Goal: Task Accomplishment & Management: Use online tool/utility

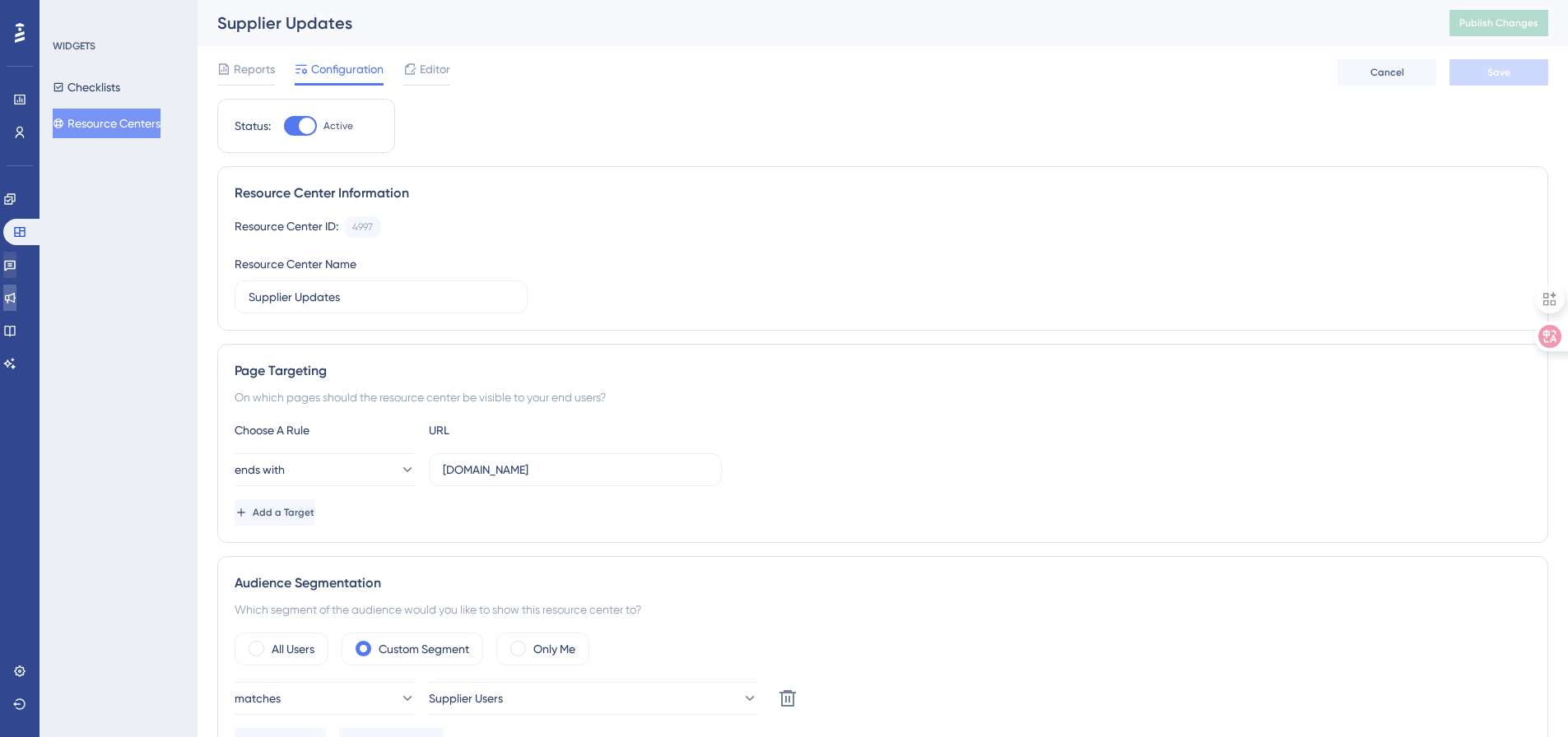
click at [17, 294] on icon at bounding box center [10, 298] width 13 height 13
click at [17, 266] on icon at bounding box center [10, 265] width 13 height 13
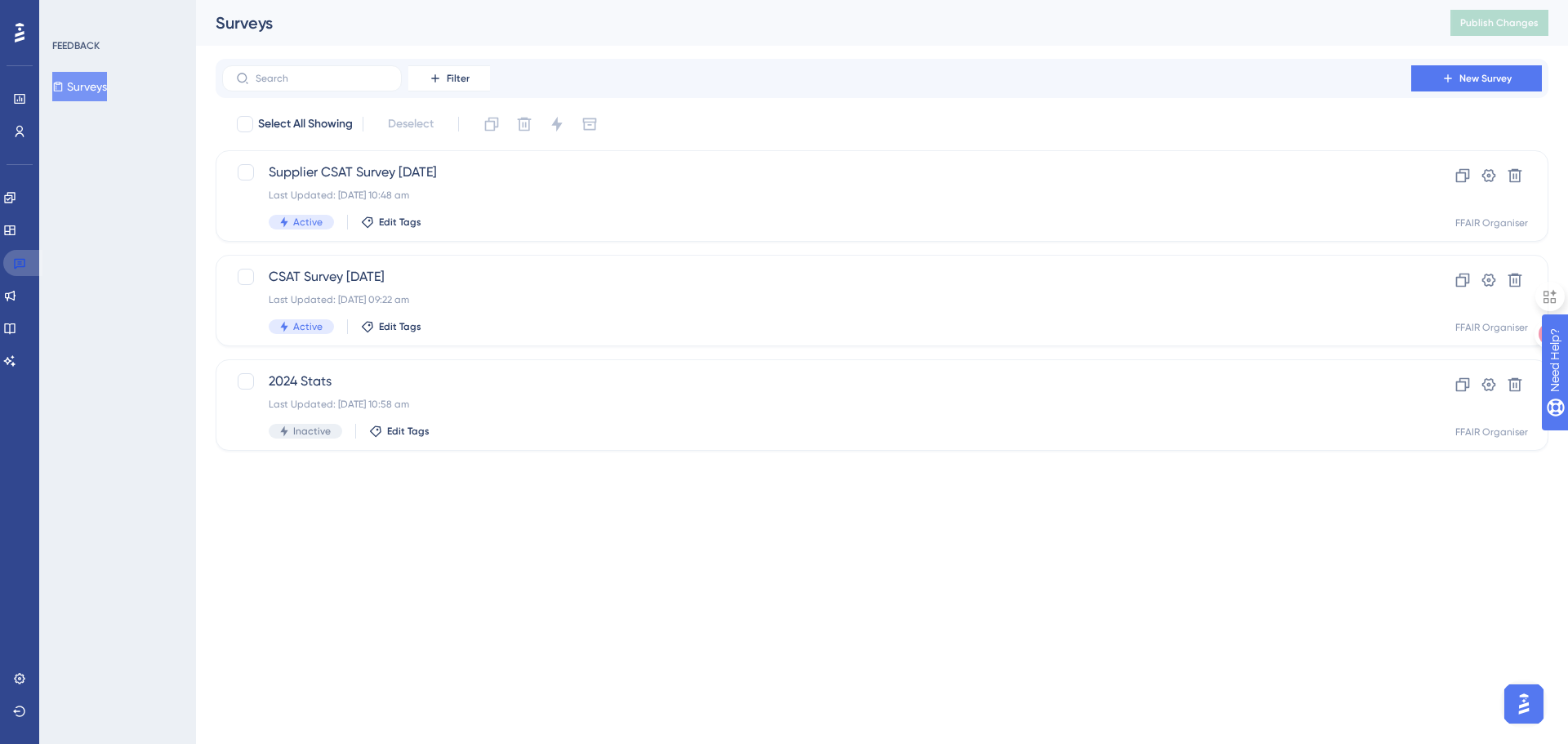
click at [17, 265] on icon at bounding box center [20, 263] width 13 height 13
click at [528, 294] on div "Last Updated: [DATE] 09:22 am" at bounding box center [817, 300] width 1096 height 13
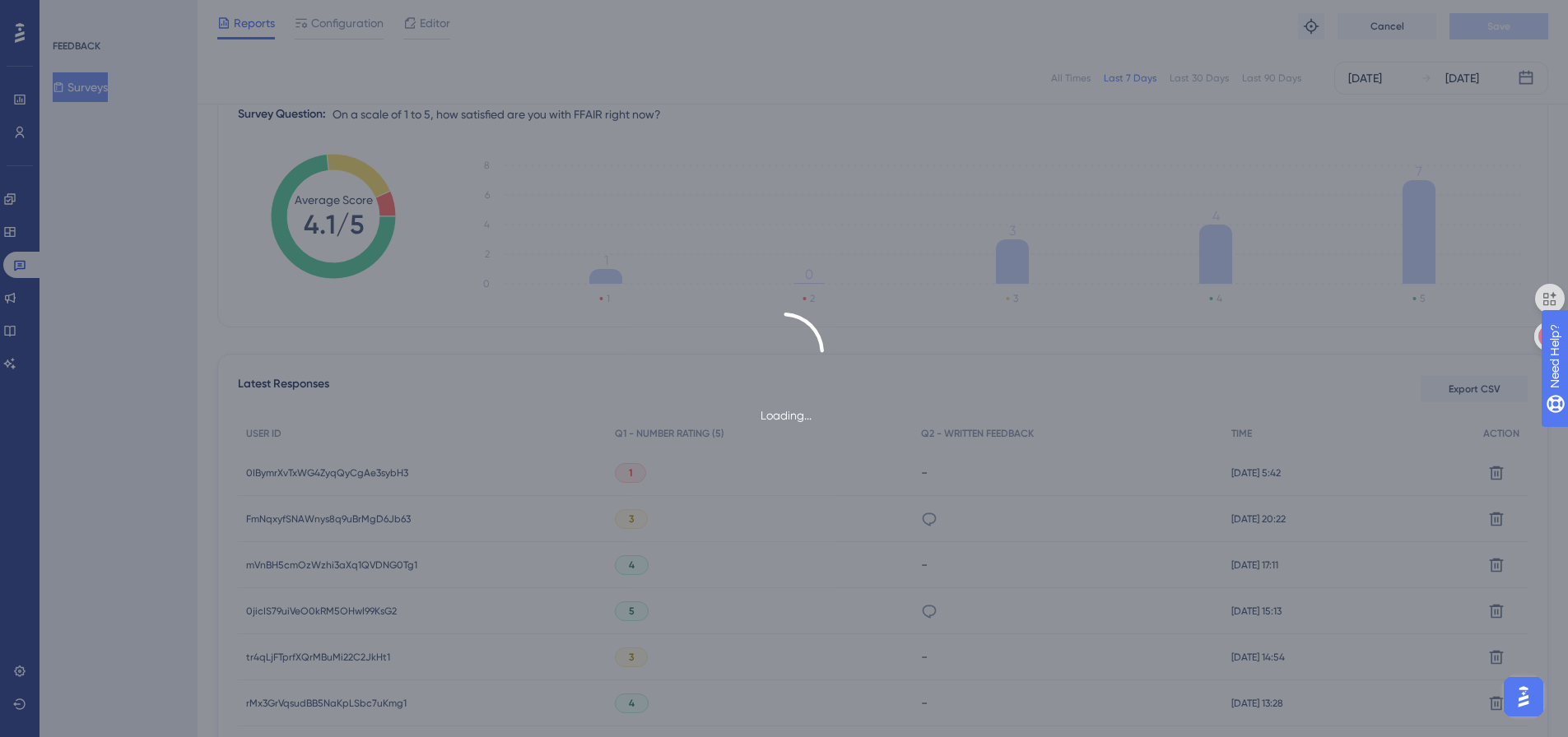
scroll to position [170, 0]
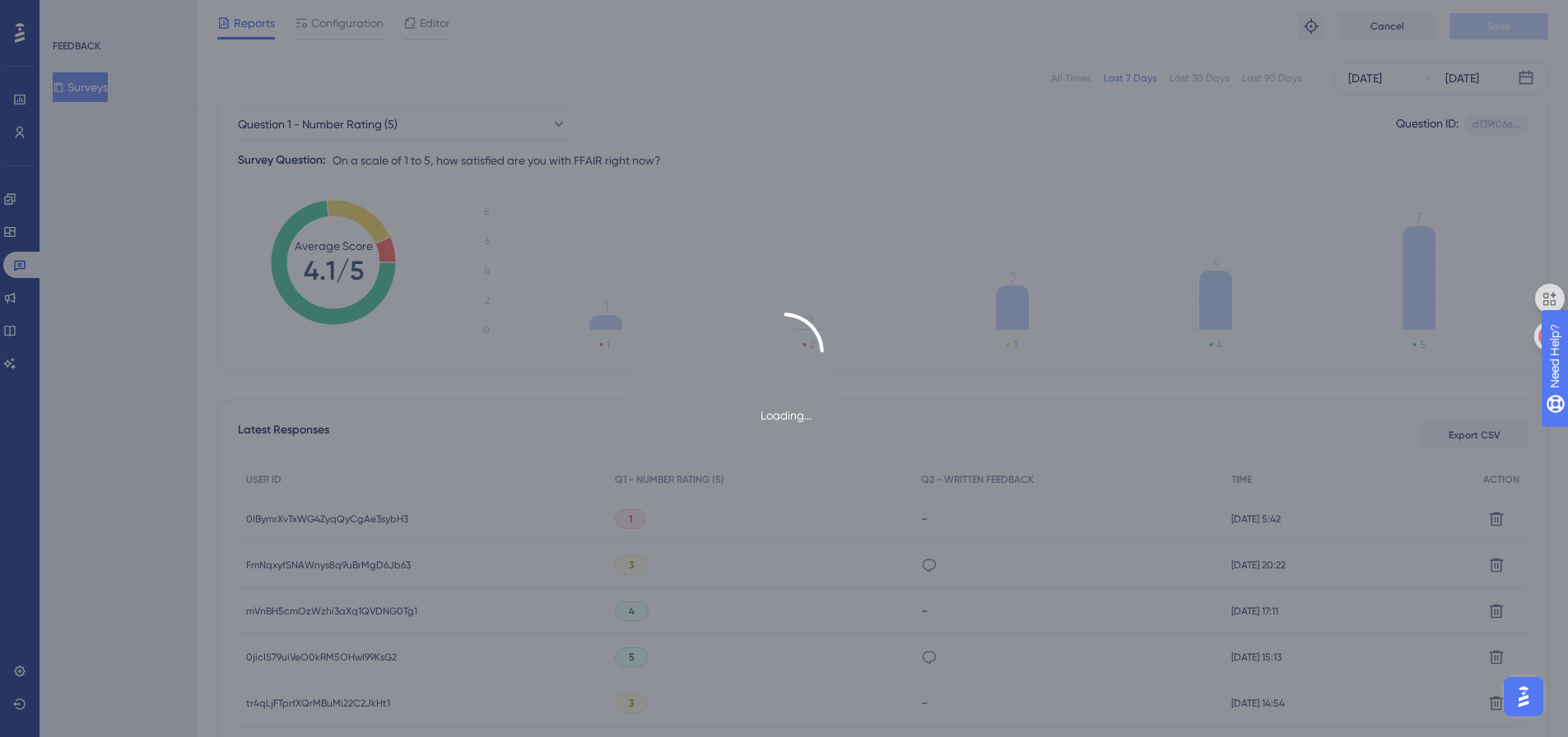
click at [339, 515] on div "Loading..." at bounding box center [784, 368] width 1568 height 737
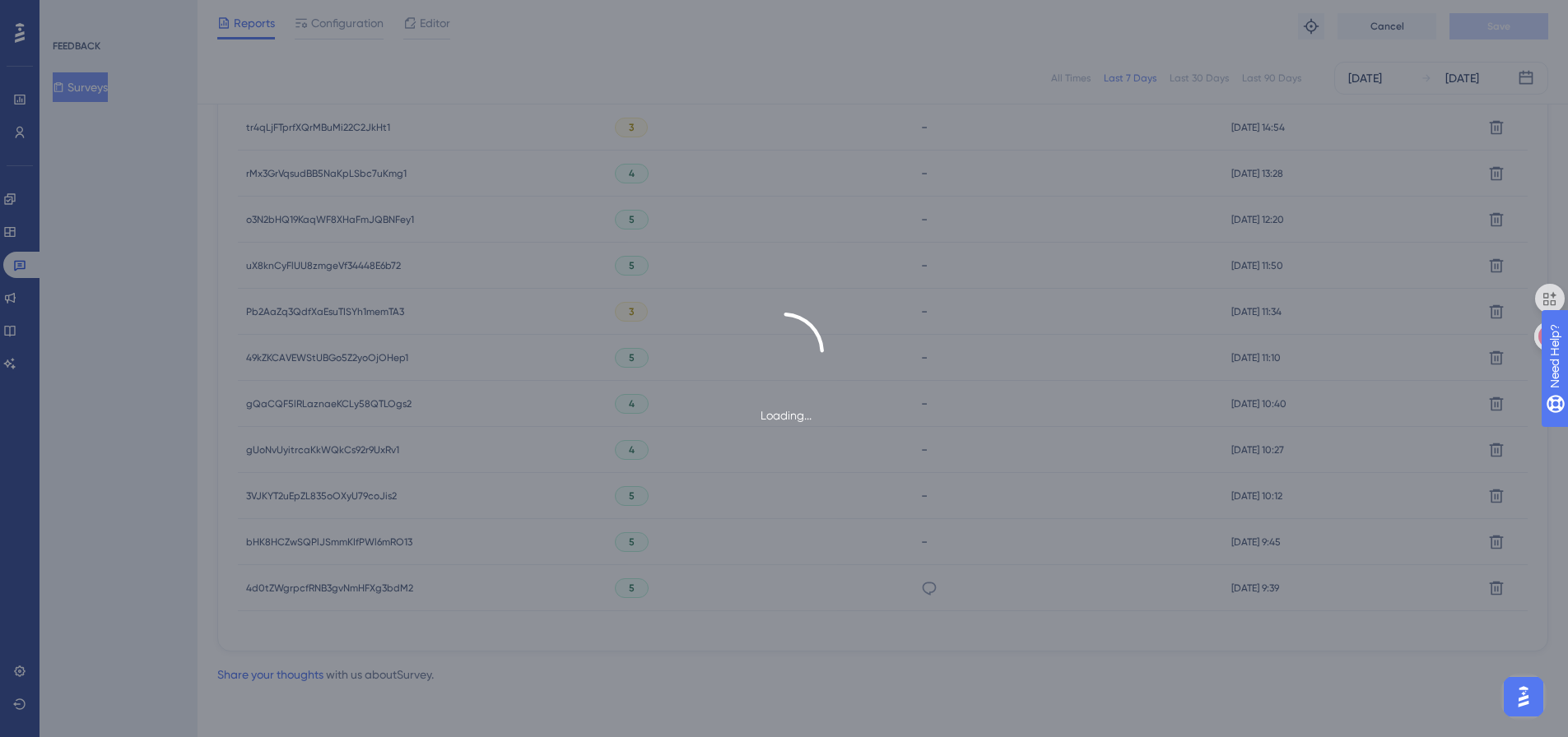
scroll to position [416, 0]
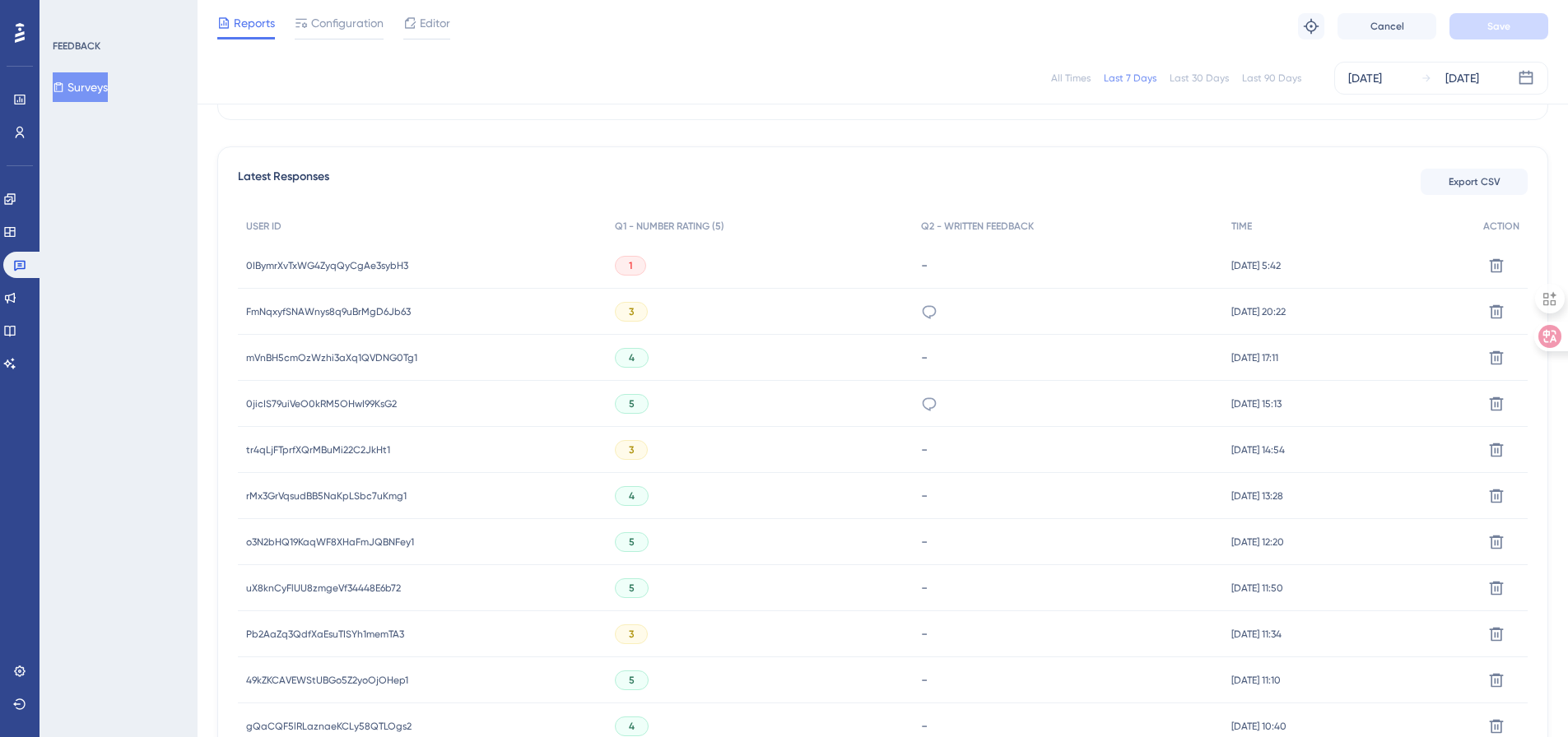
click at [386, 263] on span "0IBymrXvTxWG4ZyqQyCgAe3sybH3" at bounding box center [327, 266] width 162 height 13
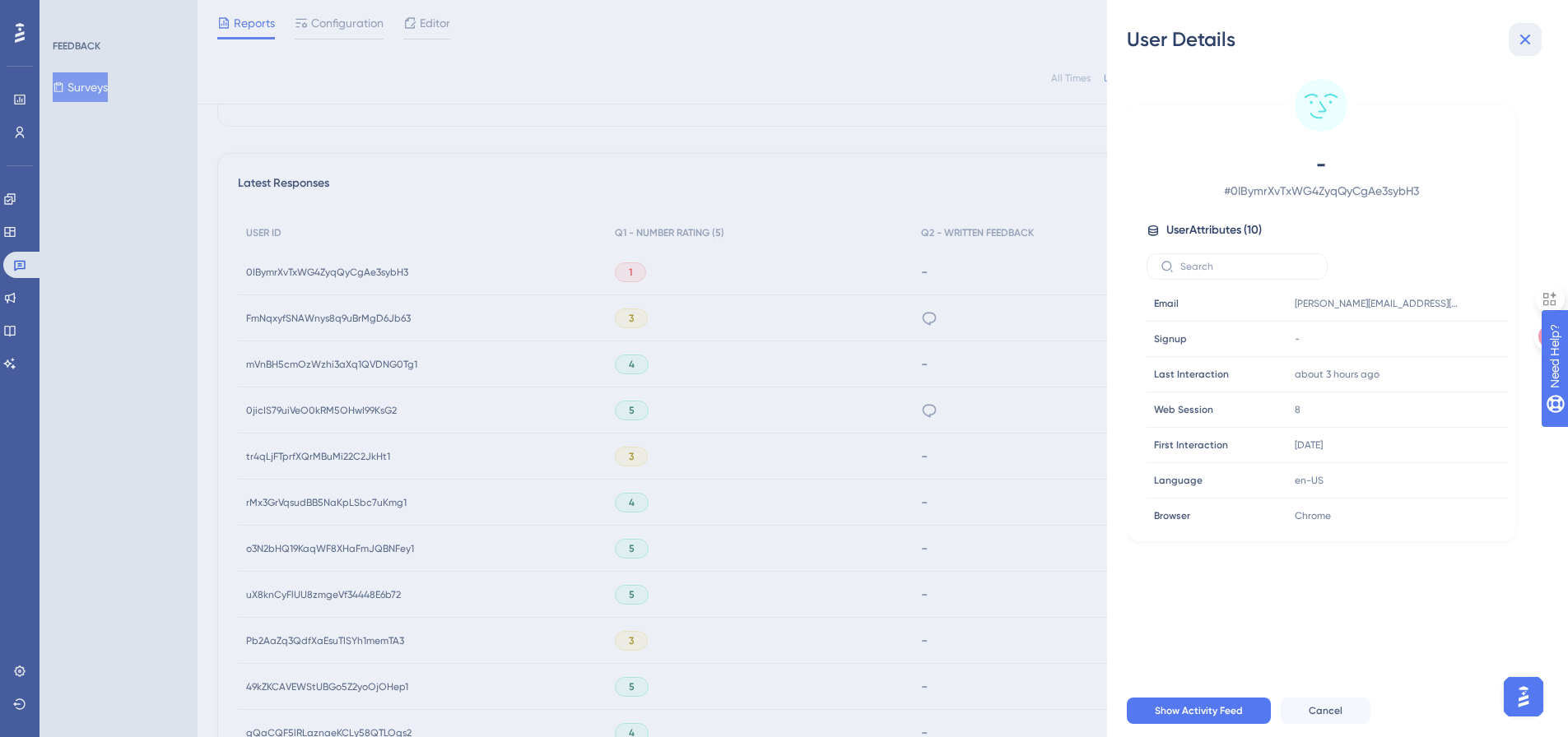
click at [1528, 42] on icon at bounding box center [1526, 39] width 11 height 11
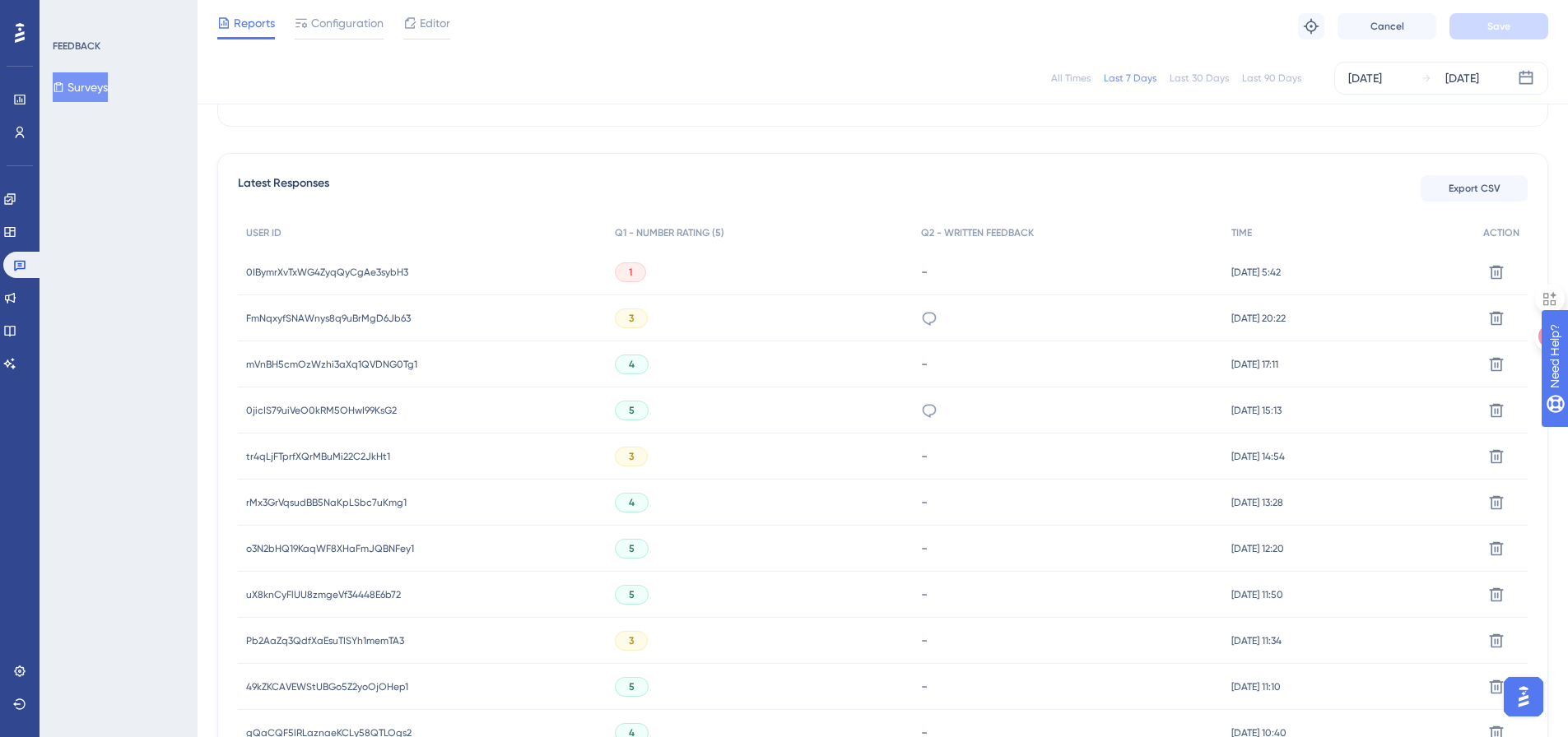
click at [355, 312] on span "FmNqxyfSNAWnys8q9uBrMgD6Jb63" at bounding box center [328, 318] width 165 height 13
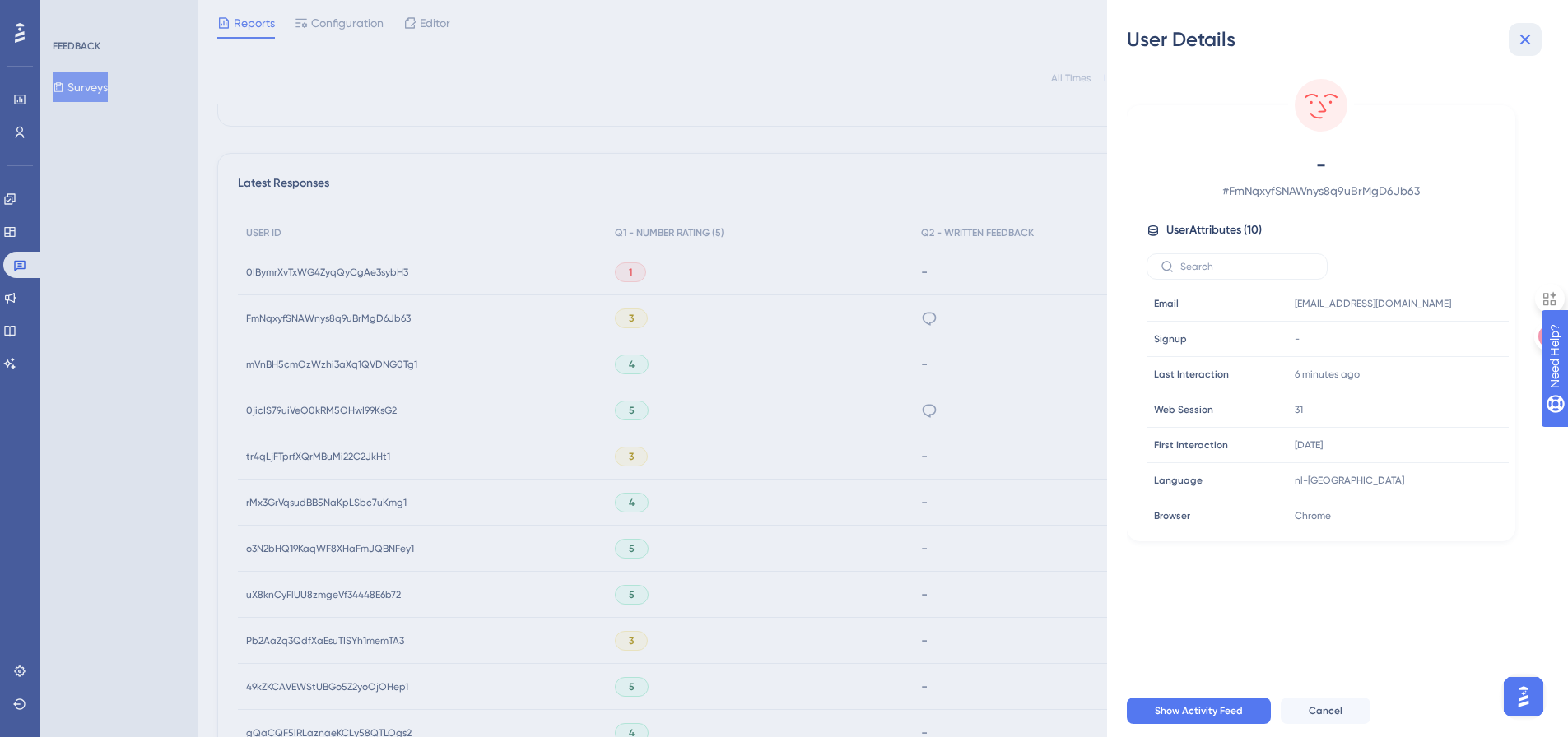
click at [1528, 37] on icon at bounding box center [1526, 39] width 11 height 11
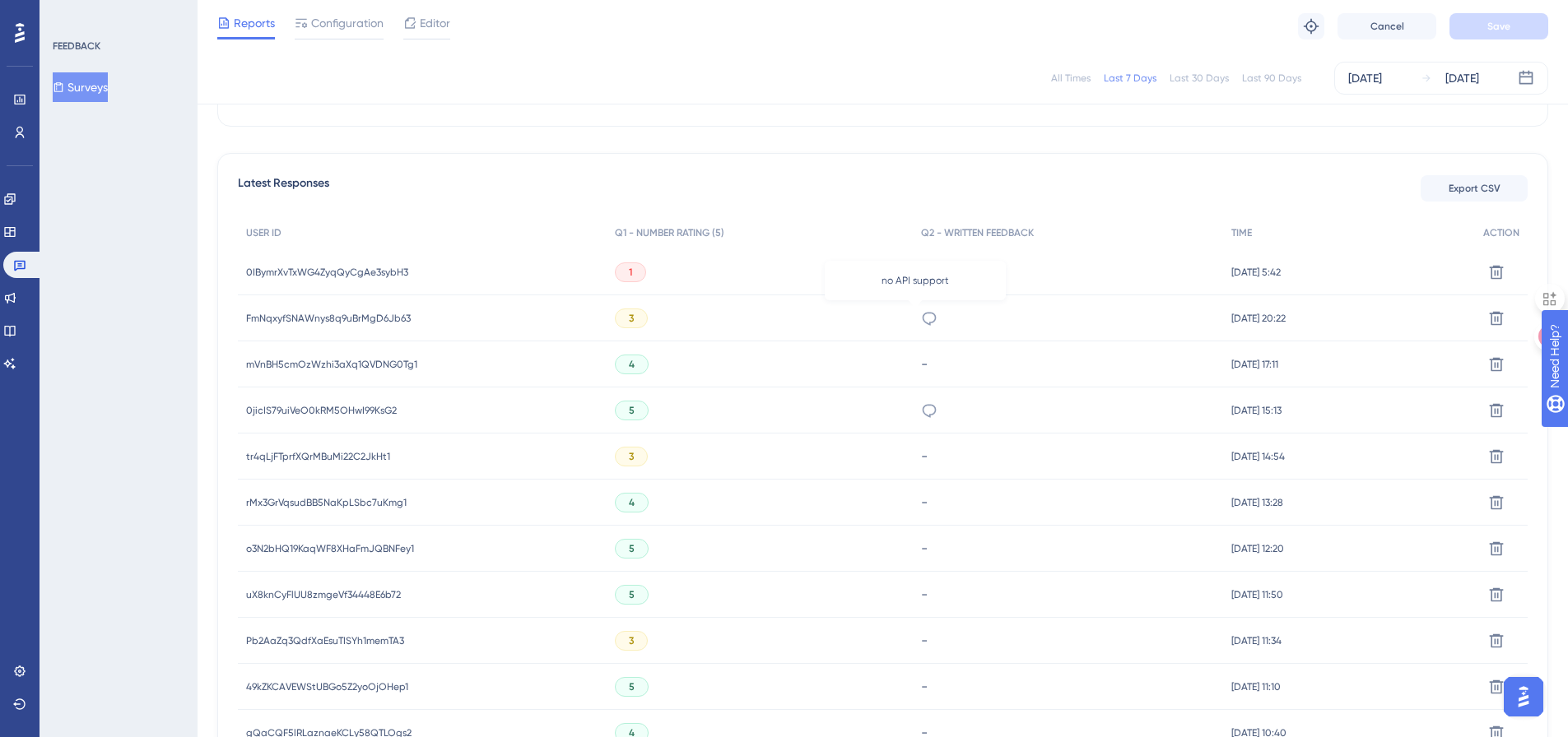
click at [921, 313] on icon at bounding box center [930, 318] width 17 height 17
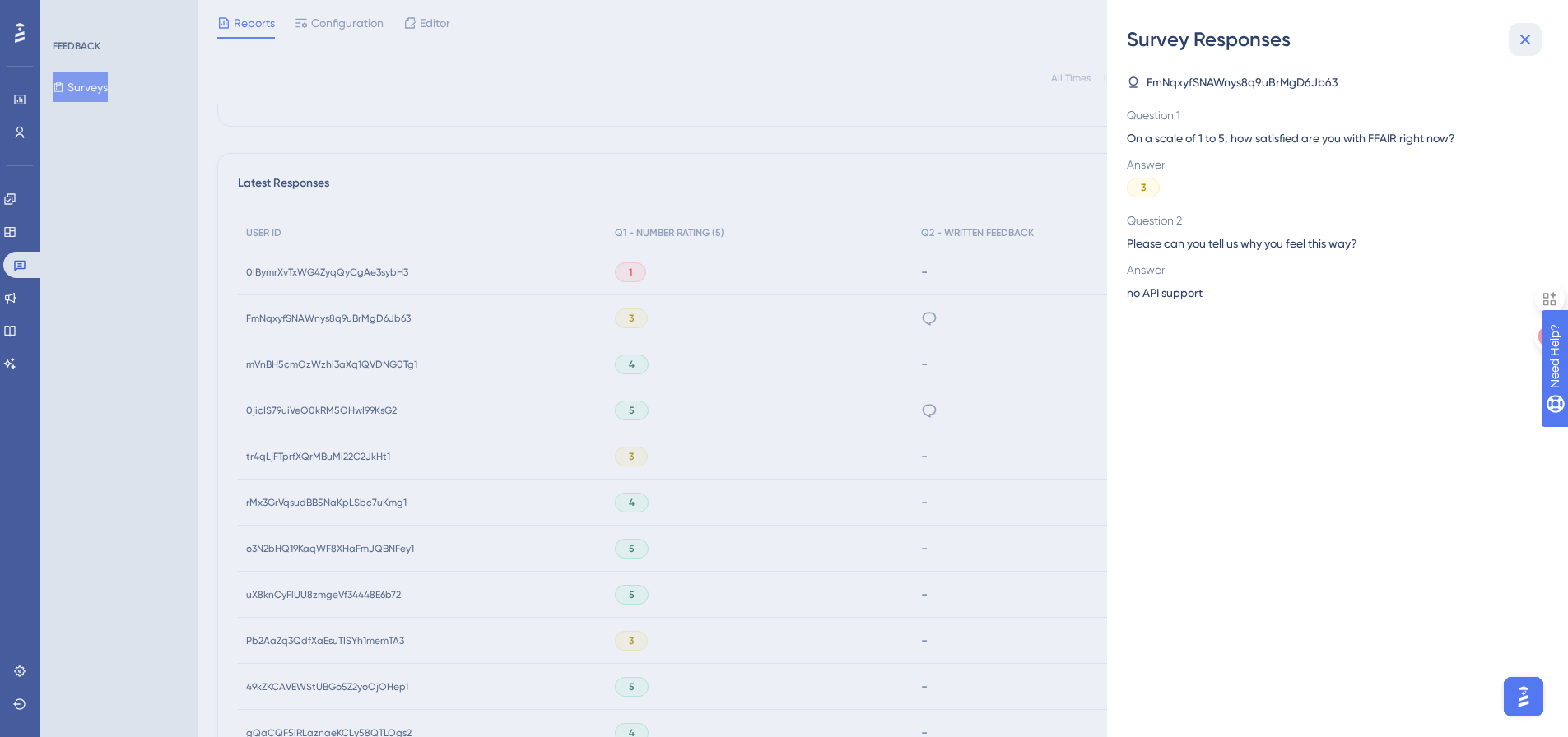
click at [1524, 32] on icon at bounding box center [1526, 40] width 20 height 20
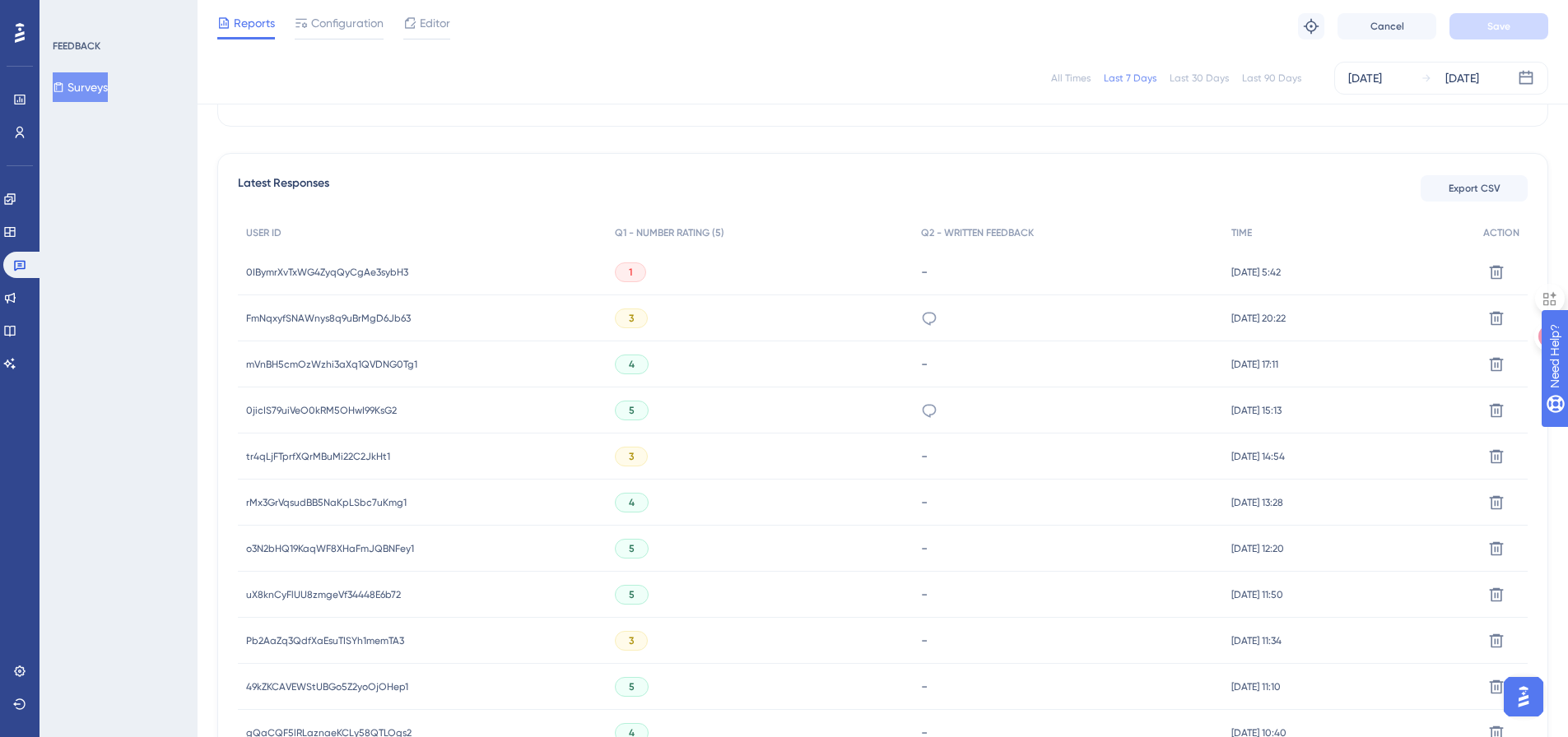
click at [332, 356] on div "mVnBH5cmOzWzhi3aXq1QVDNG0Tg1 mVnBH5cmOzWzhi3aXq1QVDNG0Tg1" at bounding box center [331, 364] width 171 height 46
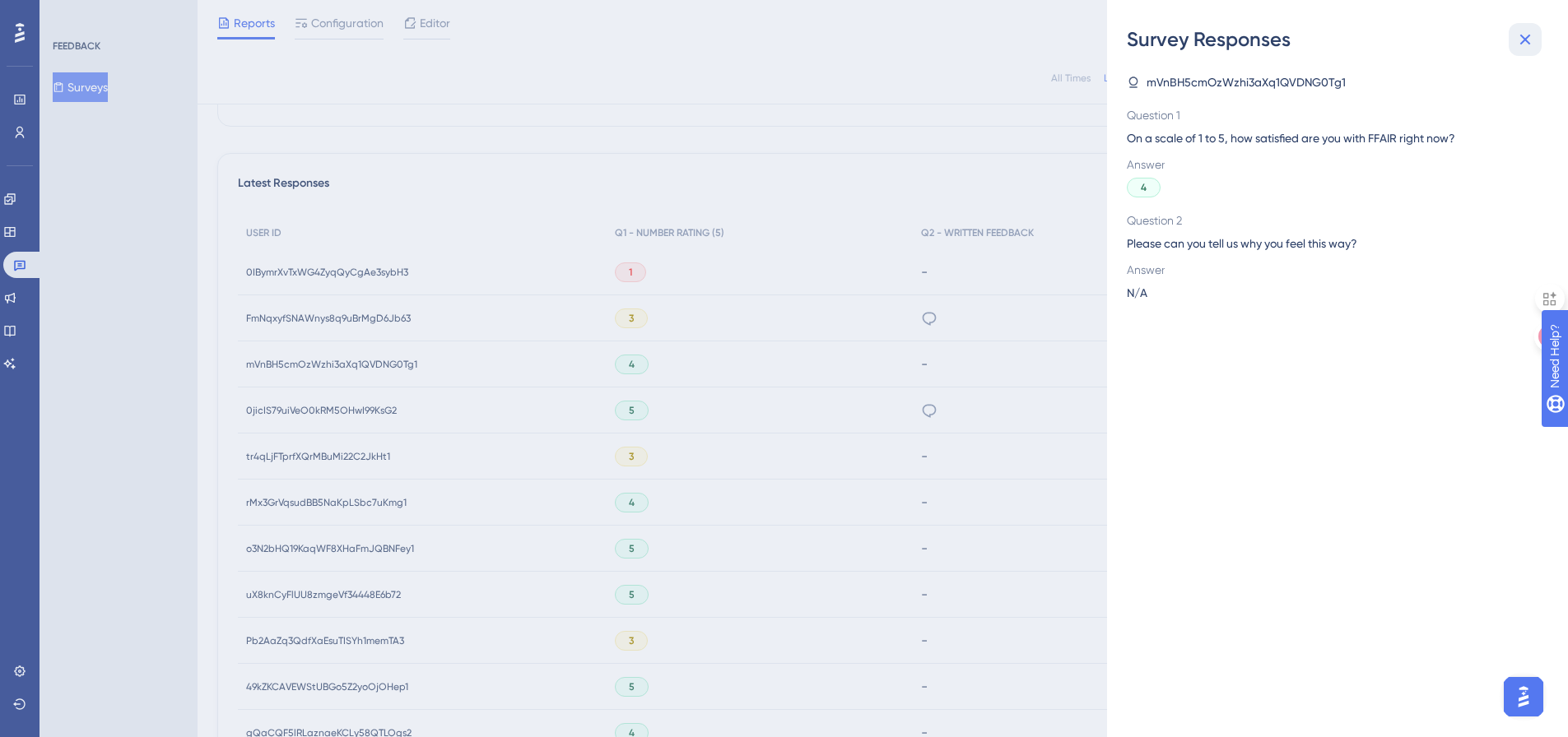
click at [1526, 37] on icon at bounding box center [1526, 39] width 11 height 11
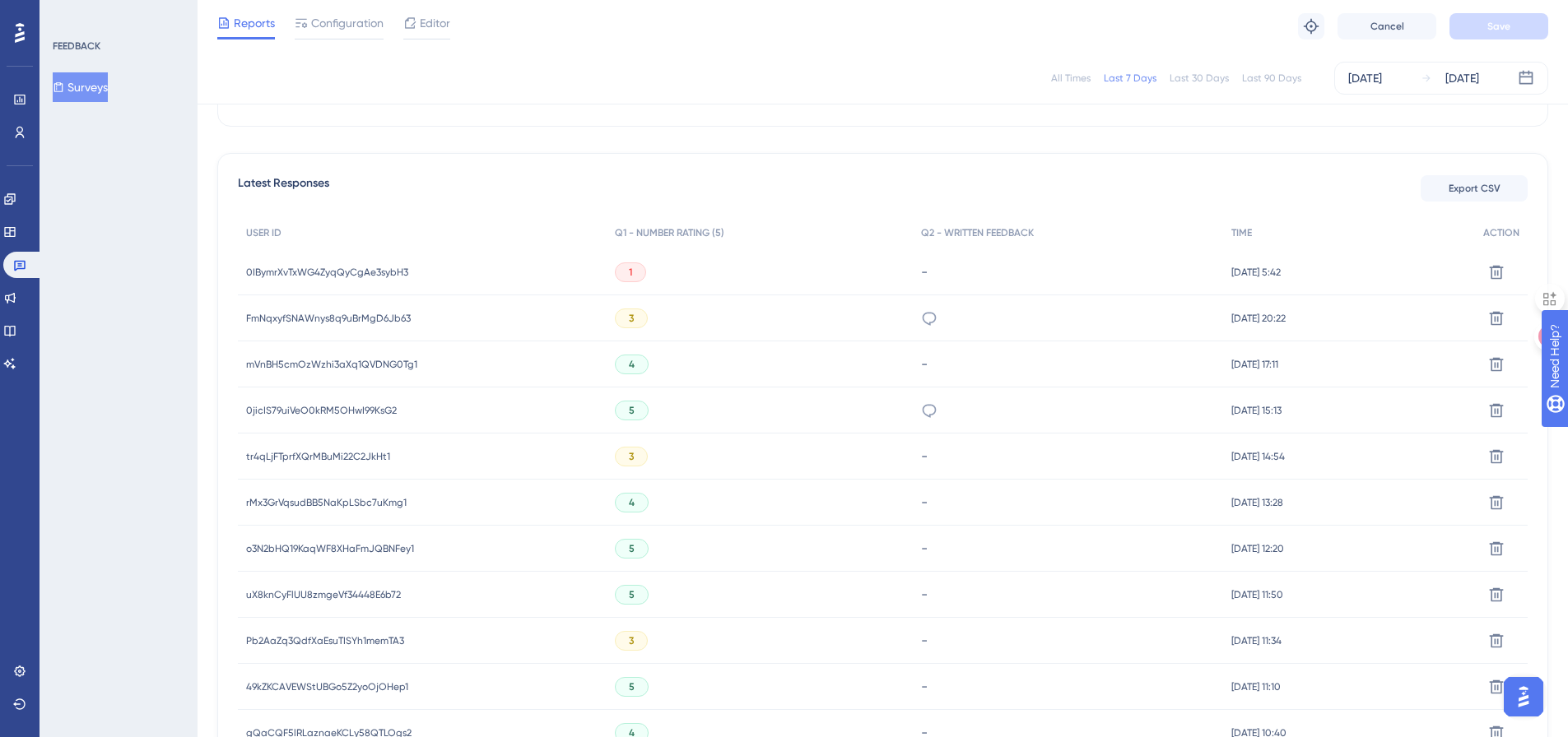
click at [265, 361] on span "mVnBH5cmOzWzhi3aXq1QVDNG0Tg1" at bounding box center [331, 365] width 171 height 13
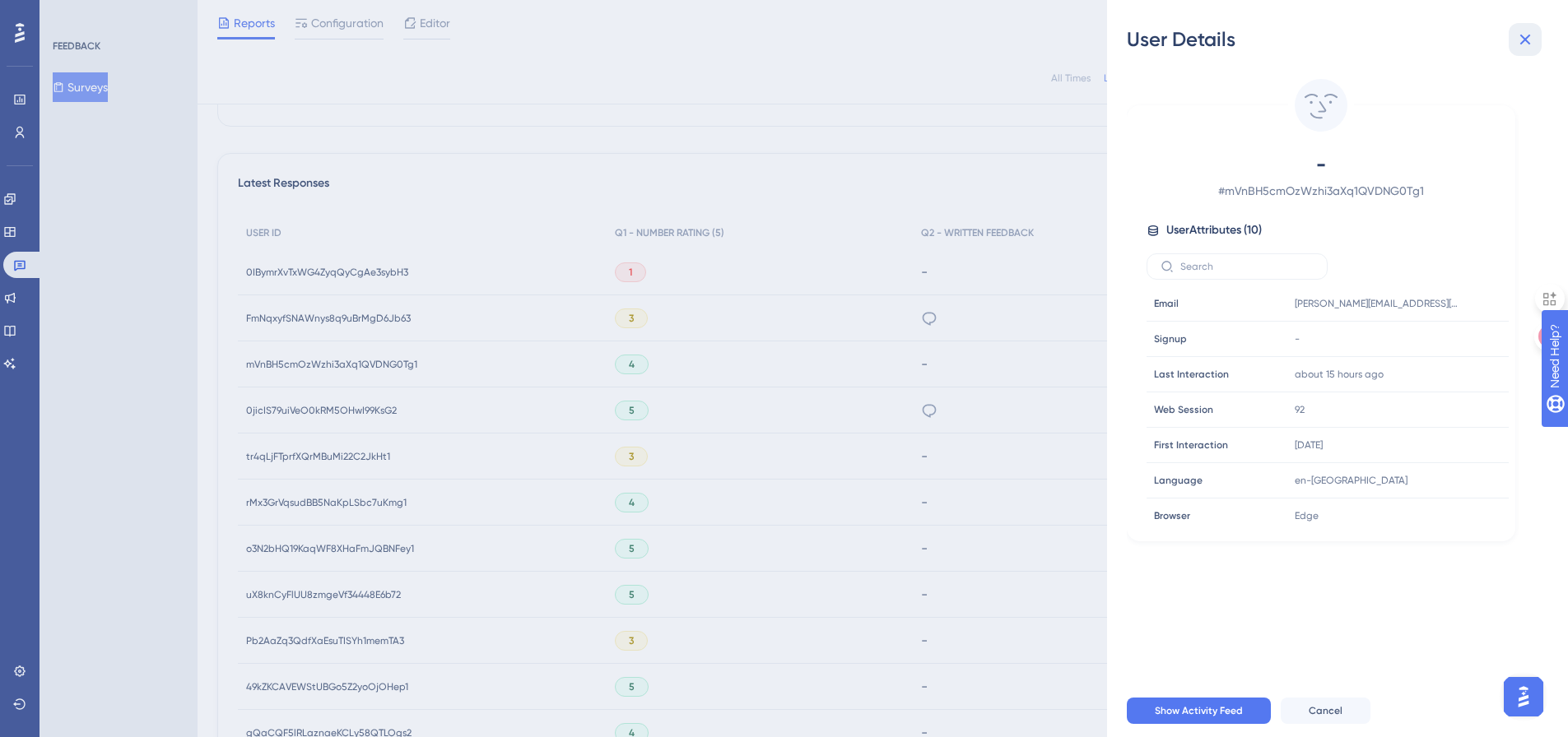
click at [1525, 34] on icon at bounding box center [1526, 40] width 20 height 20
